Goal: Information Seeking & Learning: Learn about a topic

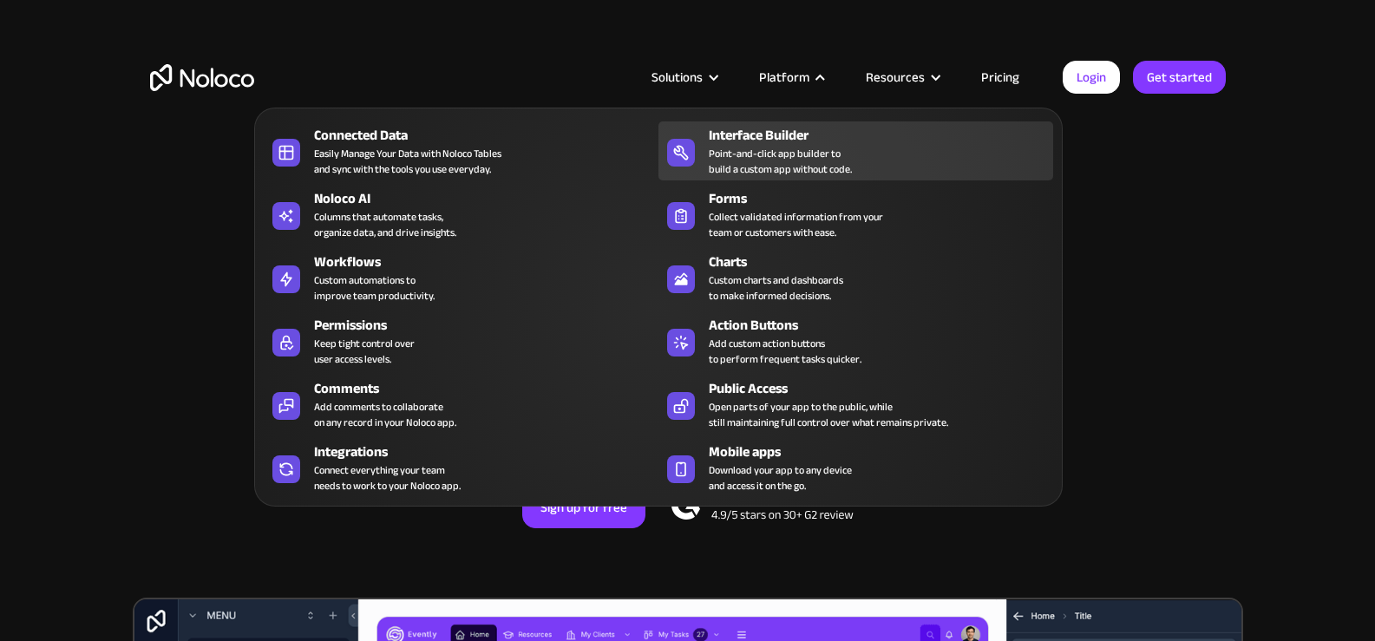
click at [793, 140] on div "Interface Builder" at bounding box center [885, 135] width 352 height 21
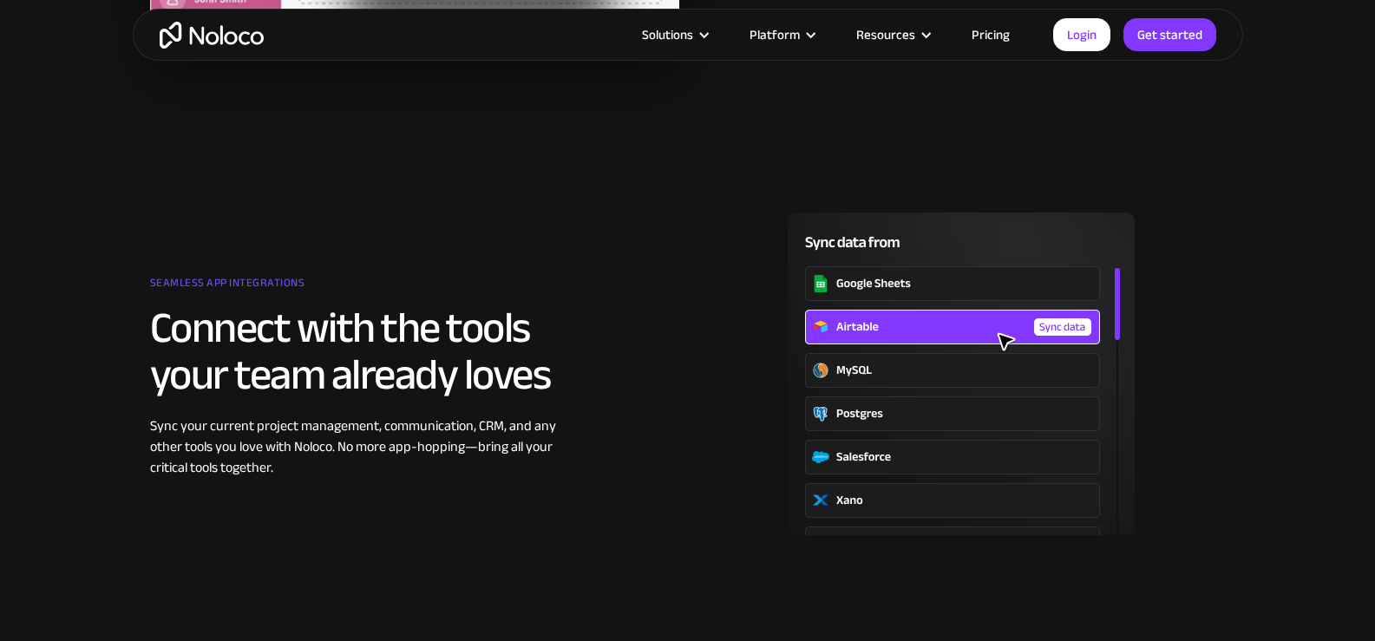
scroll to position [2516, 0]
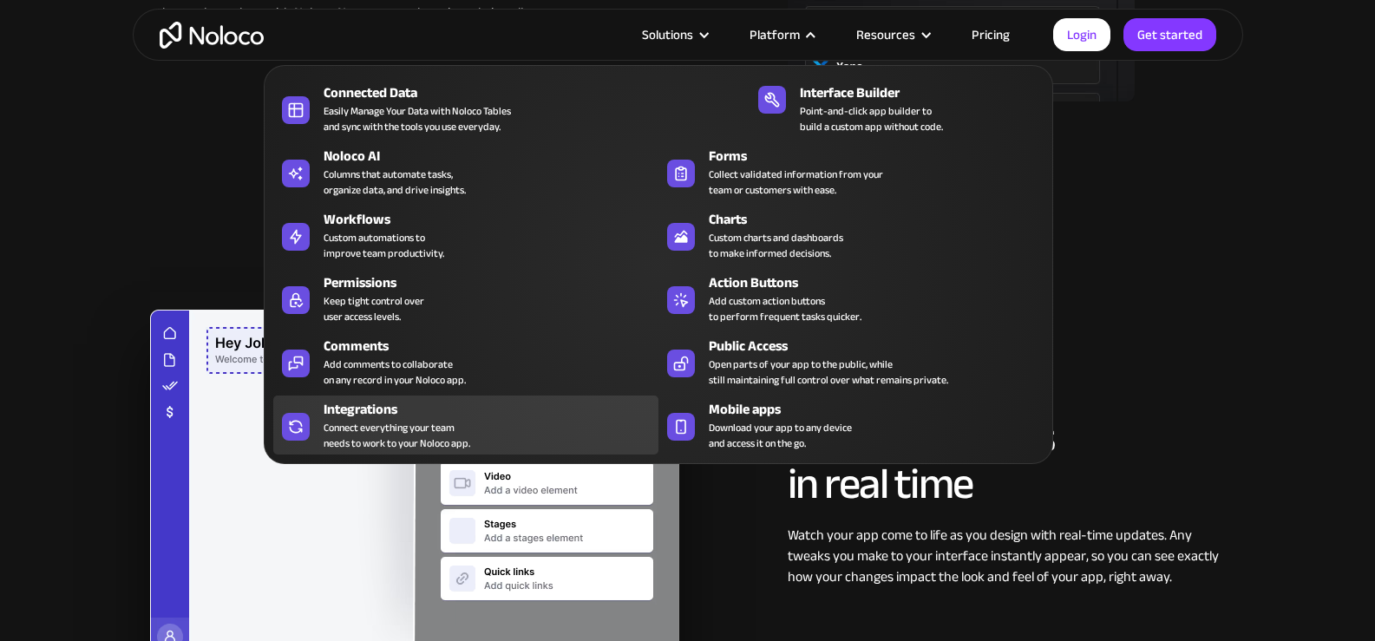
click at [464, 431] on div "Connect everything your team needs to work to your Noloco app." at bounding box center [397, 435] width 147 height 31
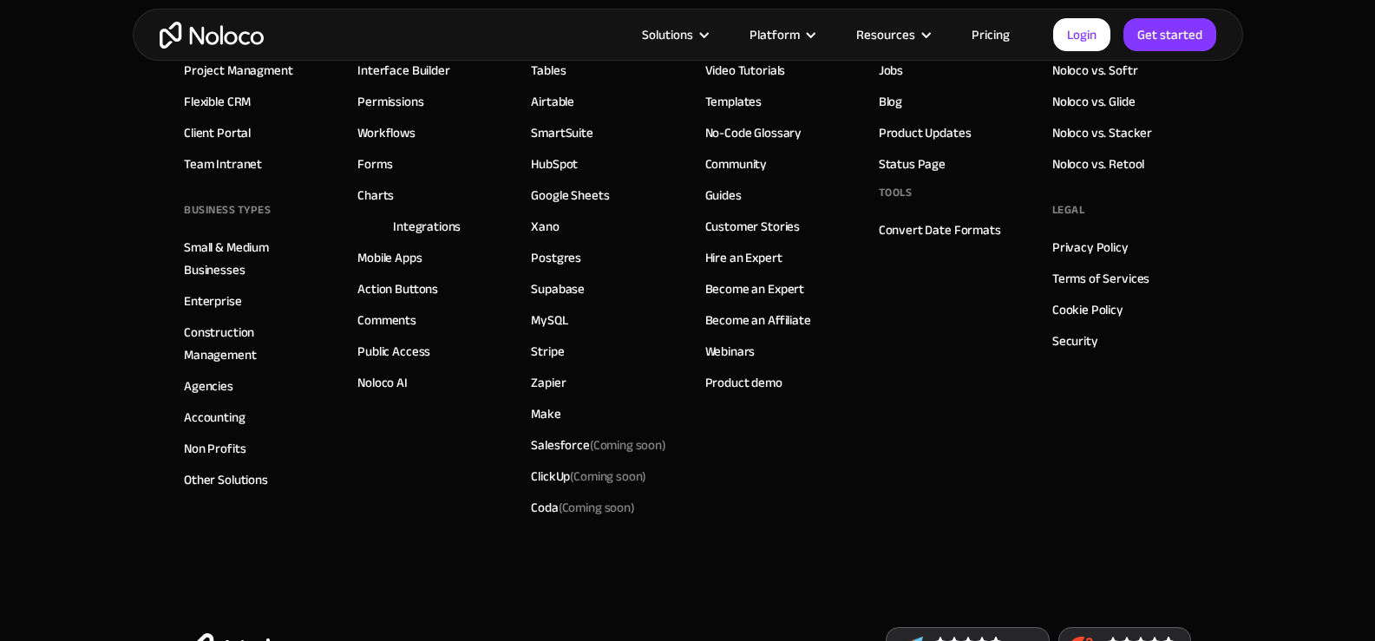
scroll to position [3123, 0]
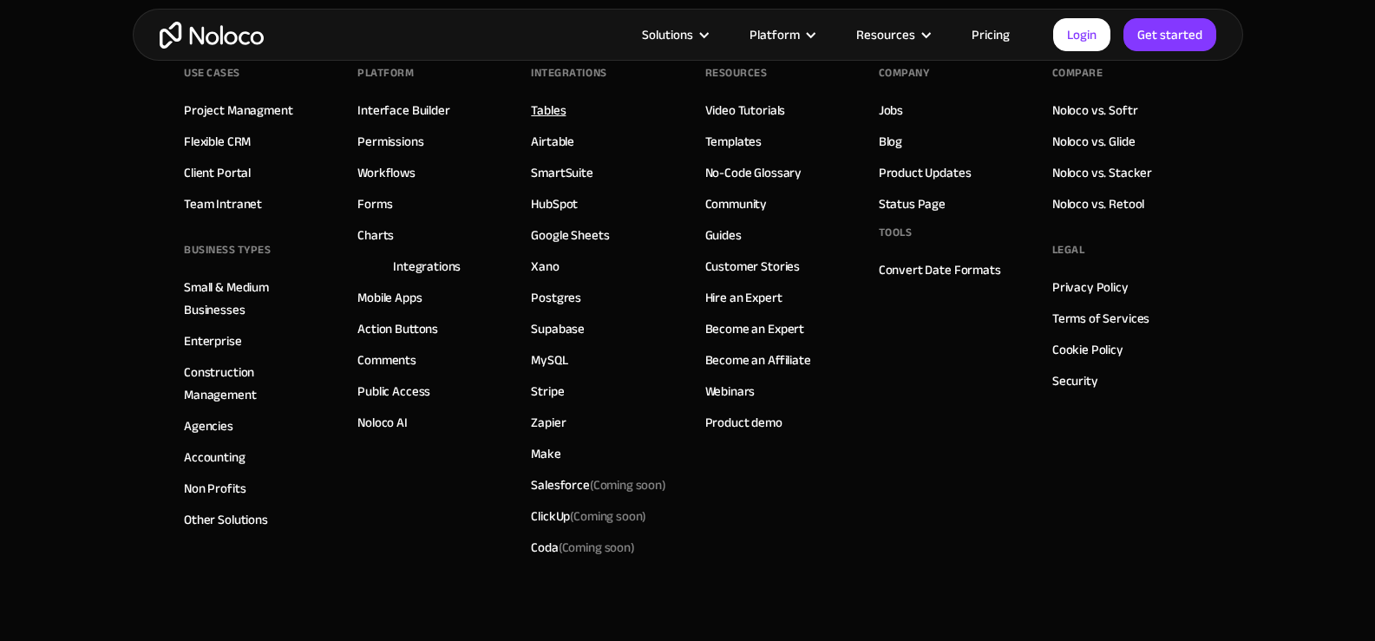
click at [547, 121] on link "Tables" at bounding box center [548, 110] width 35 height 23
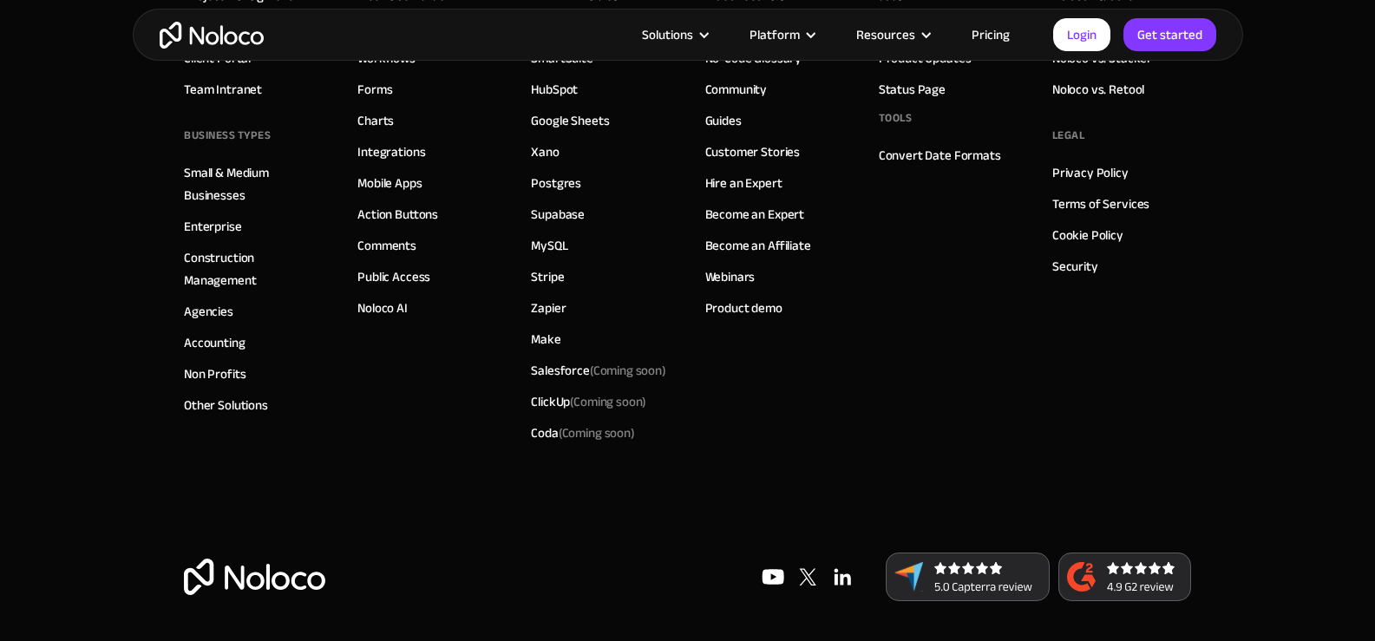
scroll to position [4986, 0]
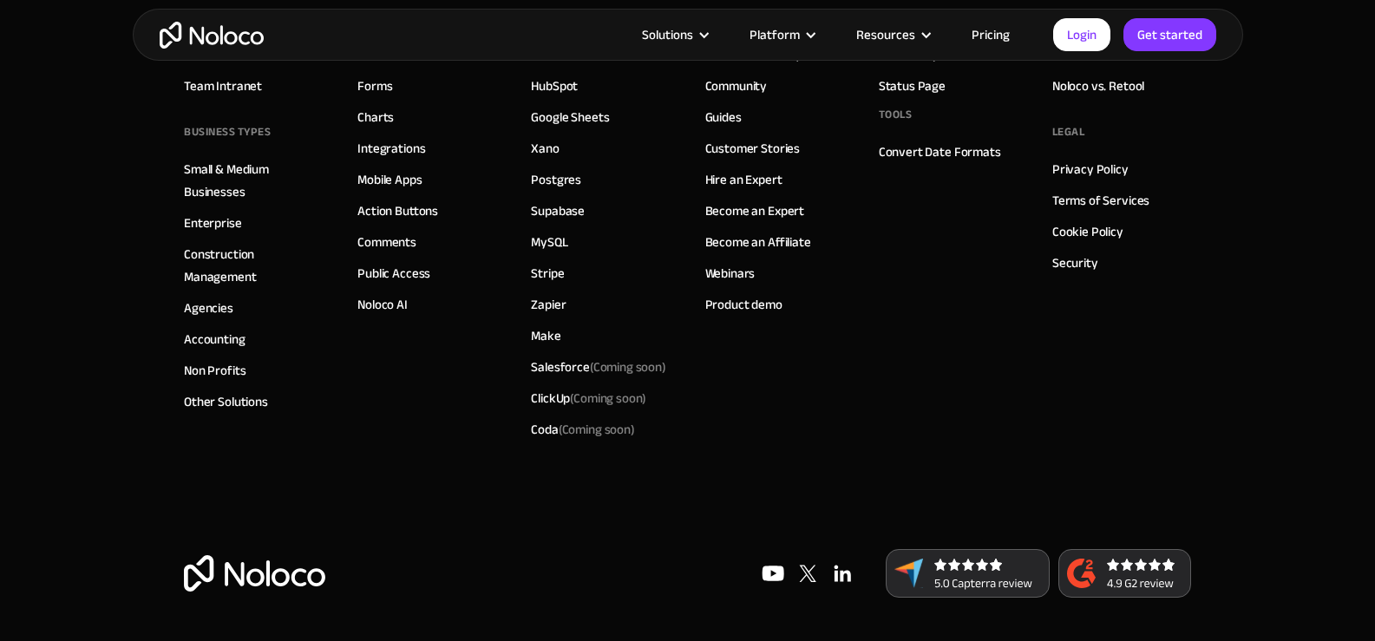
click at [983, 35] on link "Pricing" at bounding box center [991, 34] width 82 height 23
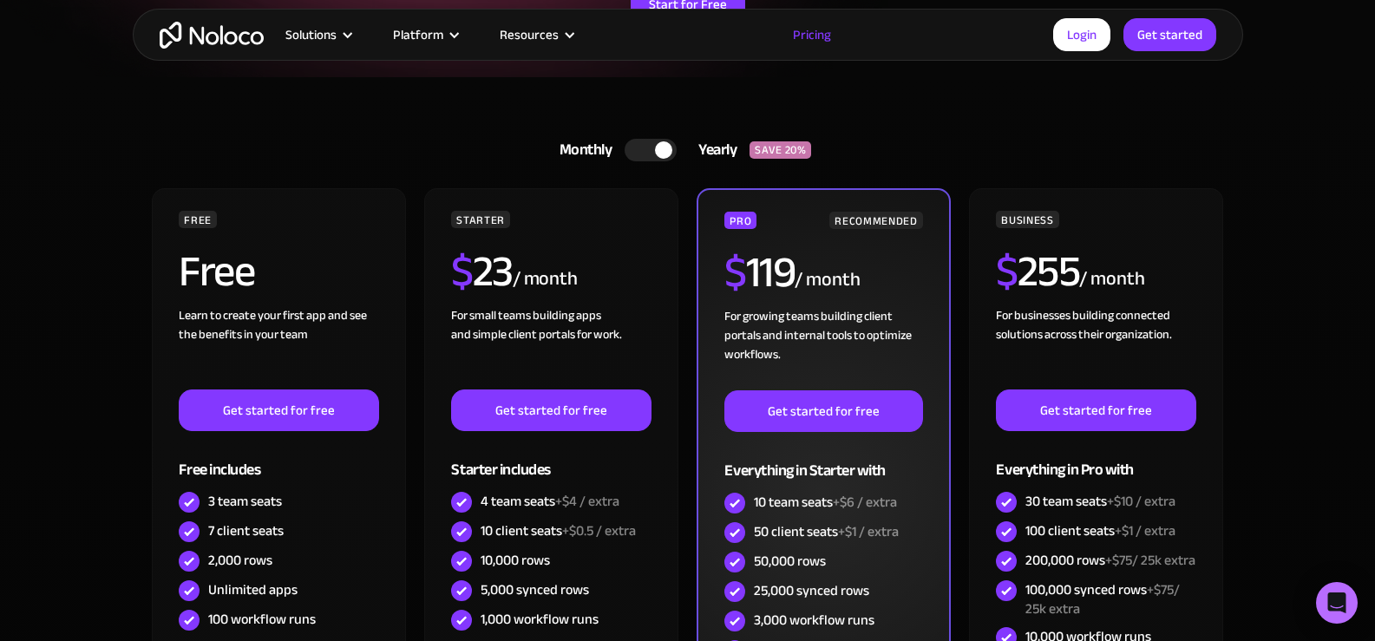
scroll to position [347, 0]
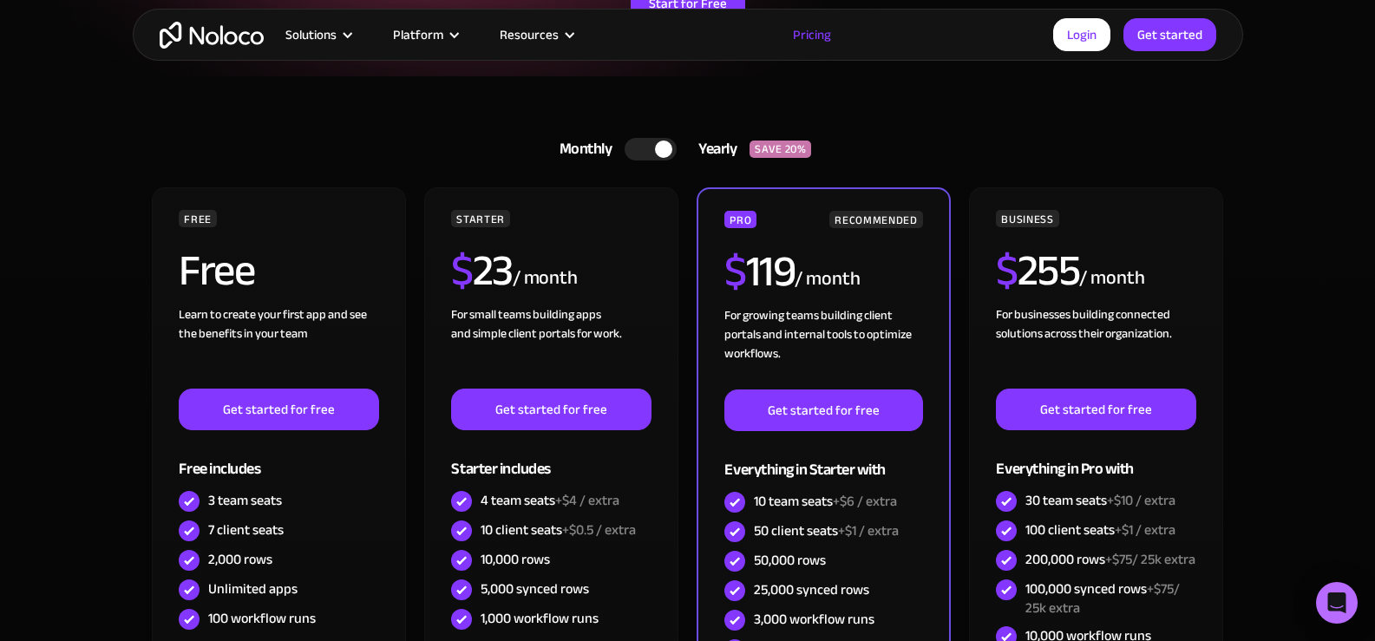
click at [645, 158] on div at bounding box center [651, 149] width 52 height 23
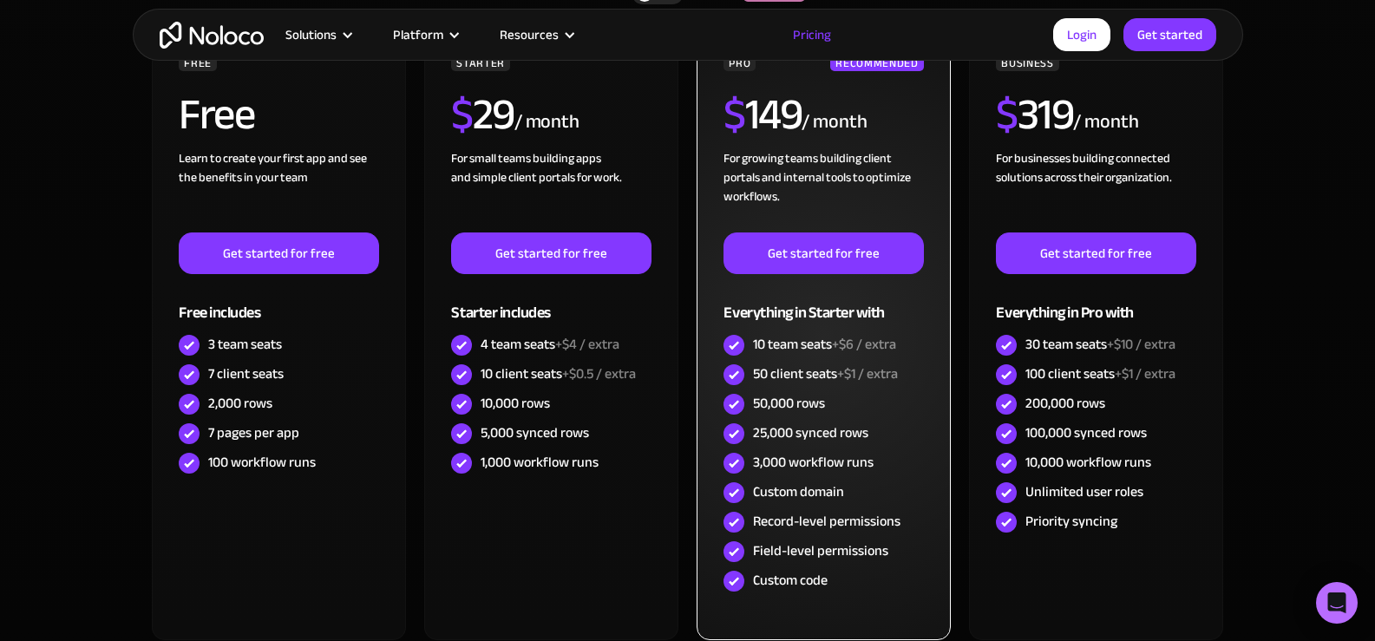
scroll to position [521, 0]
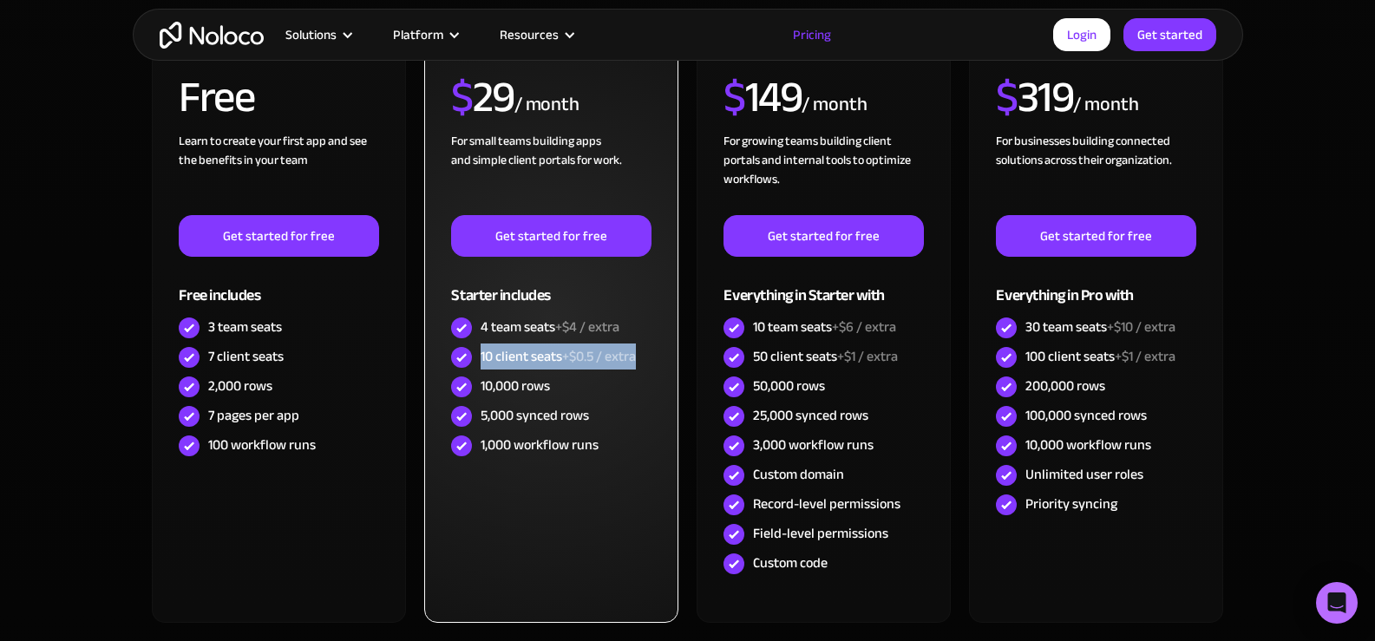
drag, startPoint x: 638, startPoint y: 359, endPoint x: 480, endPoint y: 357, distance: 157.9
click at [480, 357] on div "10 client seats +$0.5 / extra" at bounding box center [551, 357] width 200 height 29
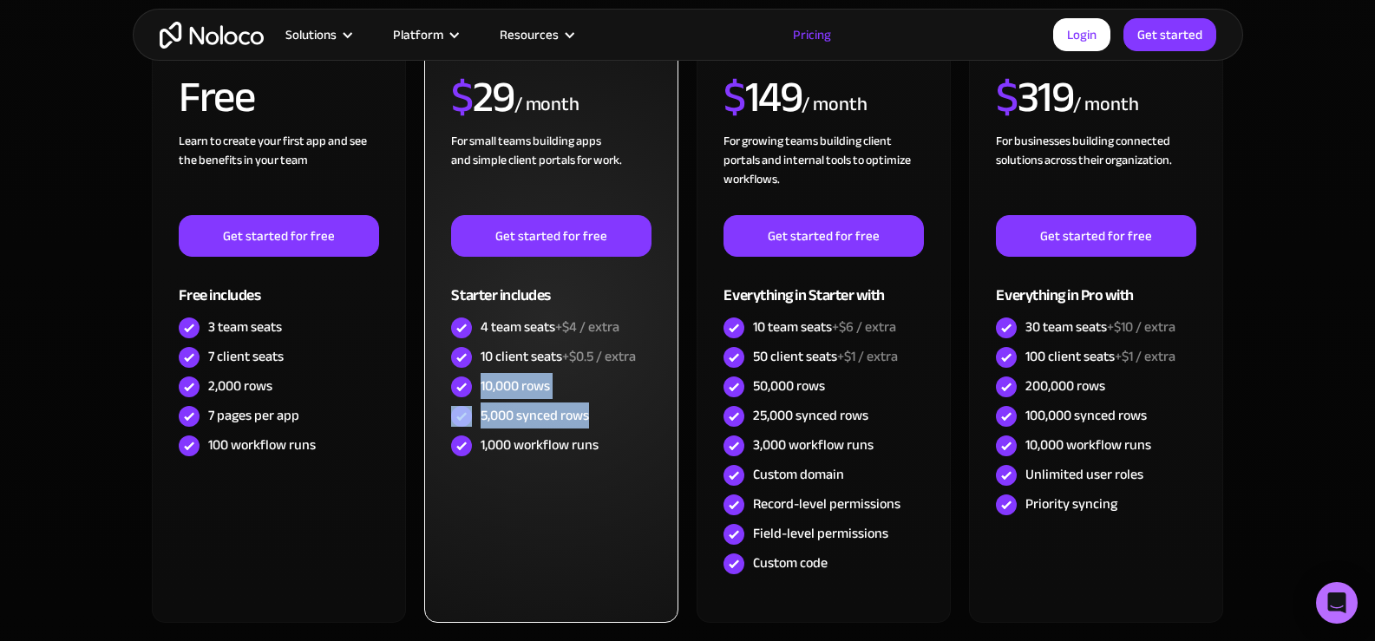
drag, startPoint x: 482, startPoint y: 390, endPoint x: 635, endPoint y: 408, distance: 153.7
click at [612, 412] on div "STARTER $ 29 / month For small teams building apps and simple client portals fo…" at bounding box center [551, 248] width 200 height 424
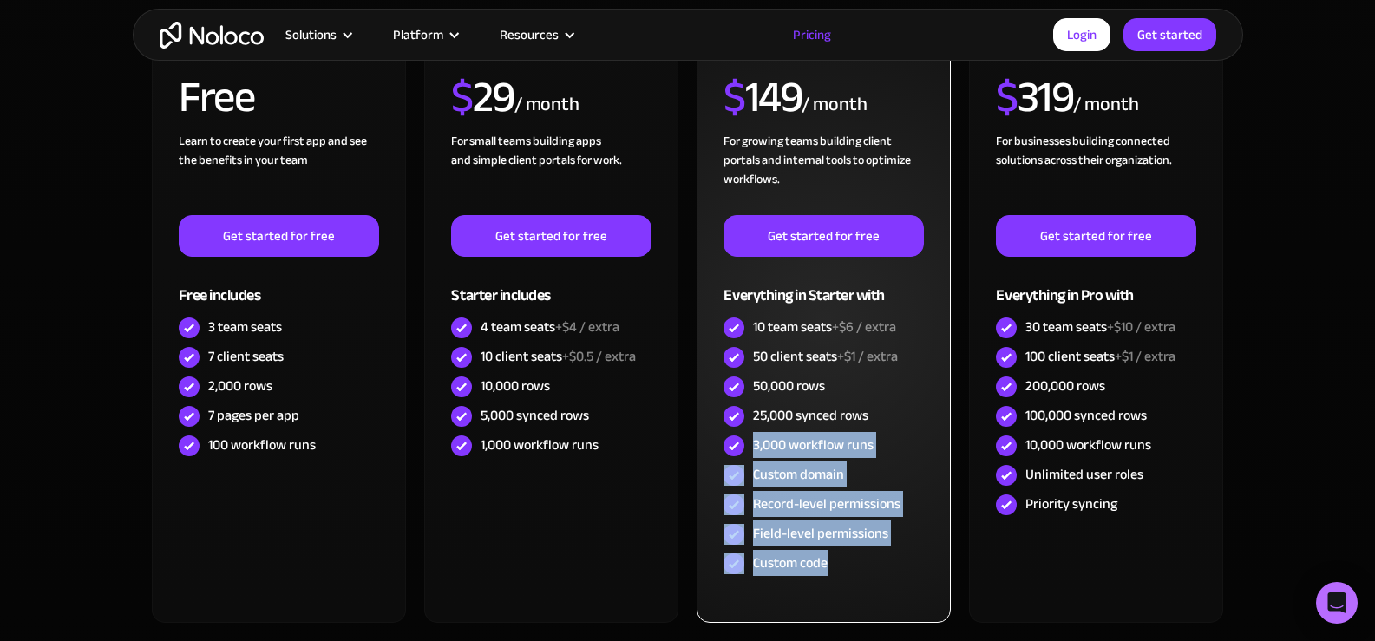
drag, startPoint x: 754, startPoint y: 448, endPoint x: 901, endPoint y: 560, distance: 185.1
click at [901, 562] on div "PRO RECOMMENDED $ 149 / month For growing teams building client portals and int…" at bounding box center [824, 307] width 200 height 542
click at [901, 560] on div "Custom code" at bounding box center [824, 563] width 200 height 29
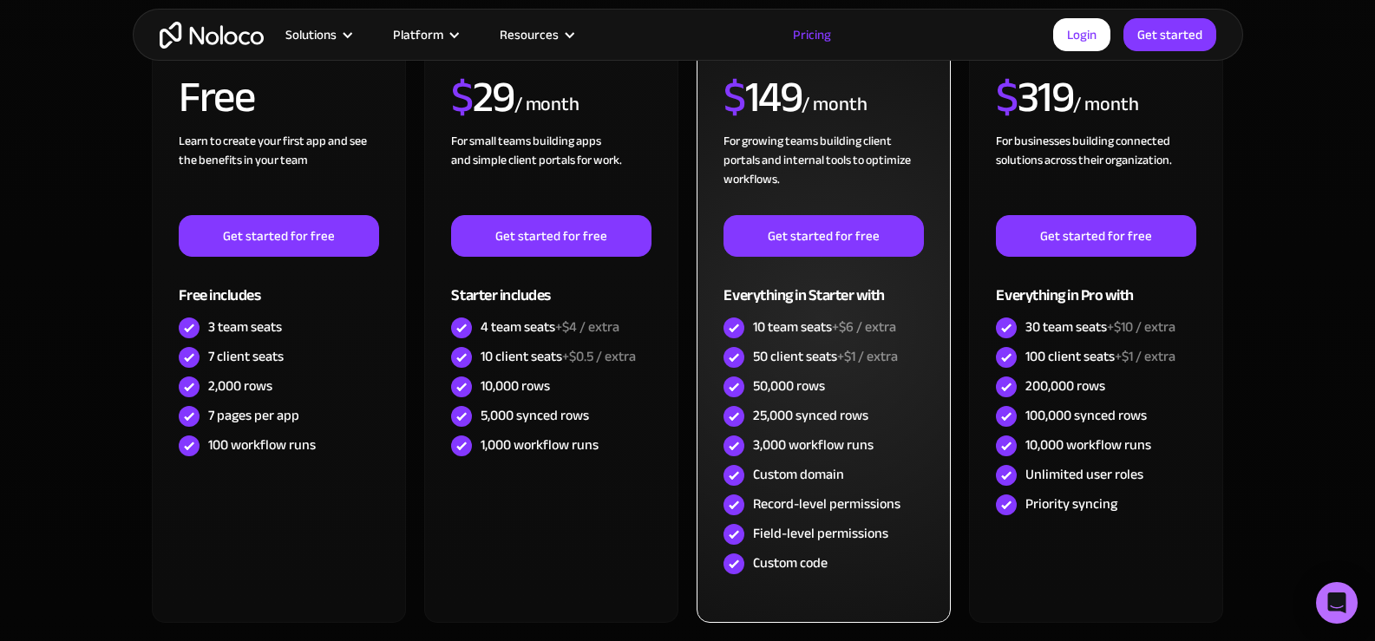
click at [900, 560] on div "Custom code" at bounding box center [824, 563] width 200 height 29
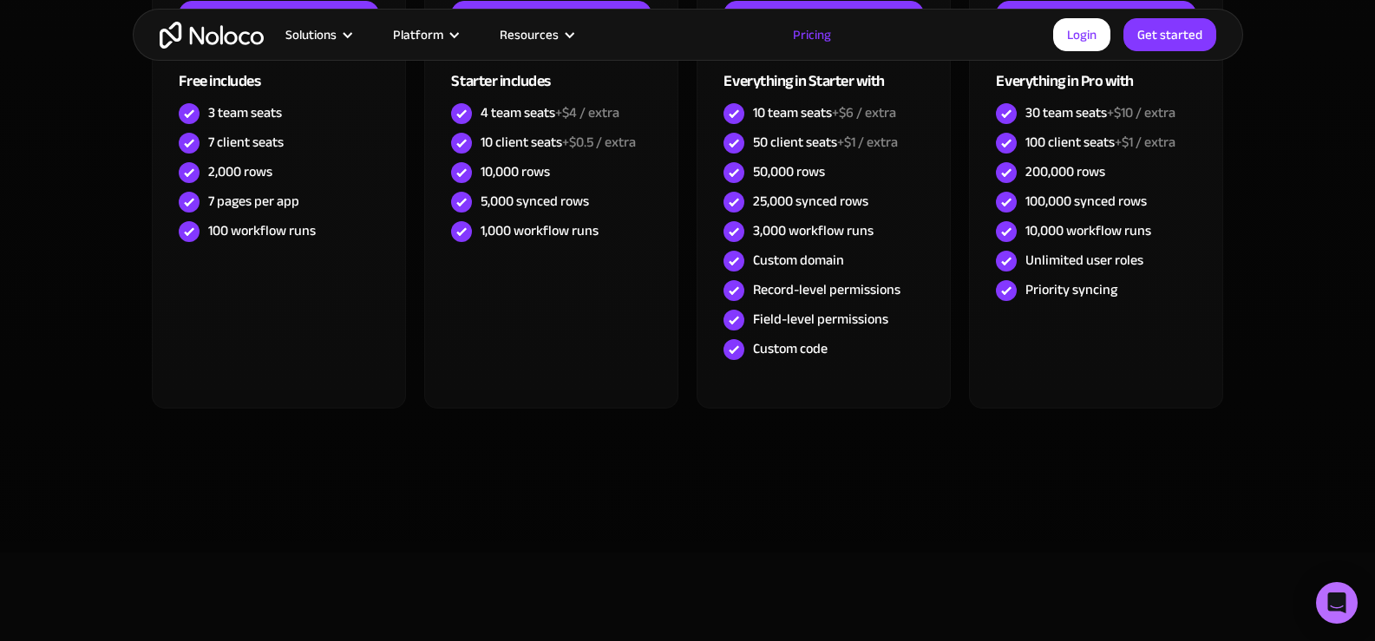
scroll to position [0, 0]
